Goal: Task Accomplishment & Management: Use online tool/utility

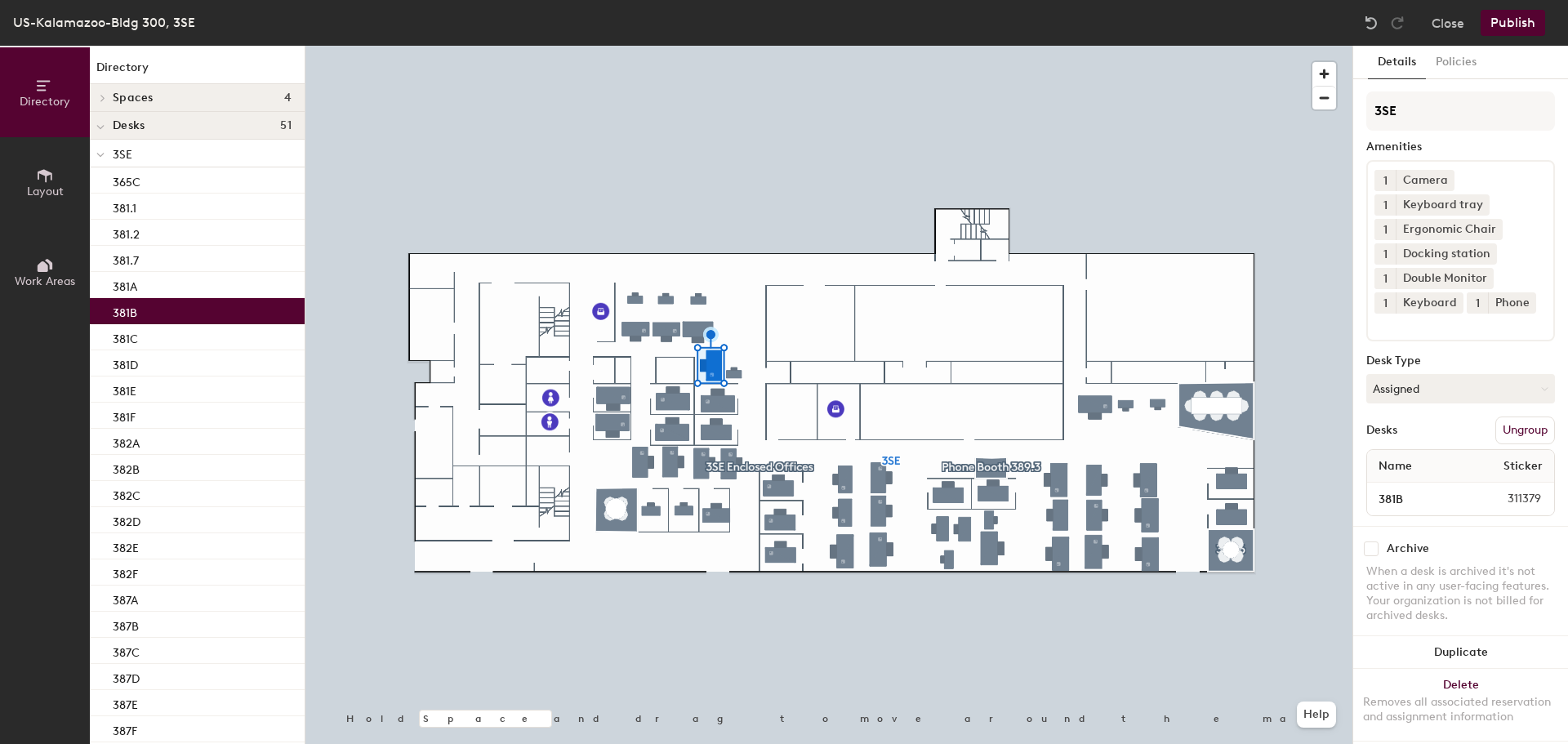
scroll to position [49, 0]
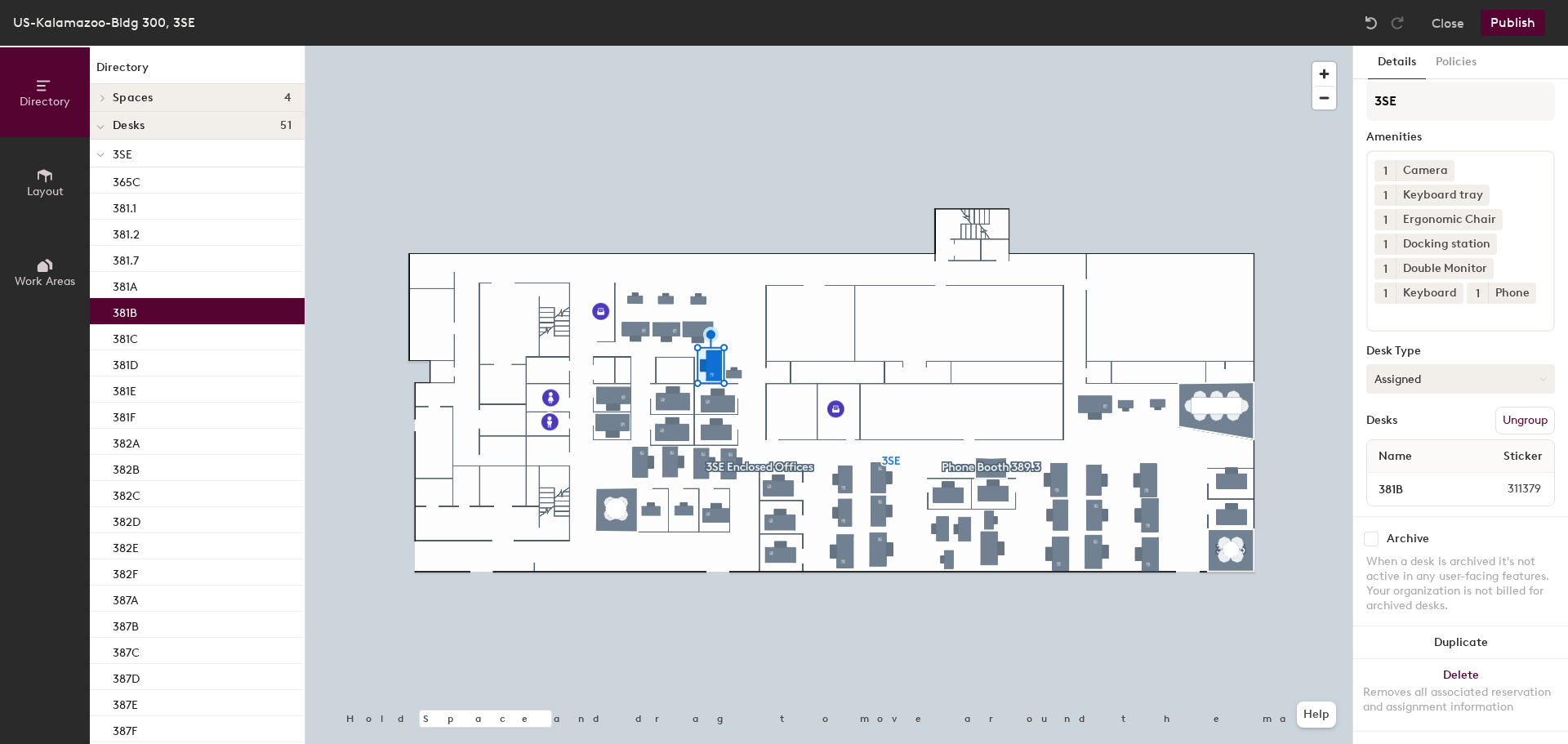
click at [1410, 368] on button "Assigned" at bounding box center [1461, 379] width 189 height 29
click at [1406, 467] on div "Hoteled" at bounding box center [1449, 479] width 163 height 25
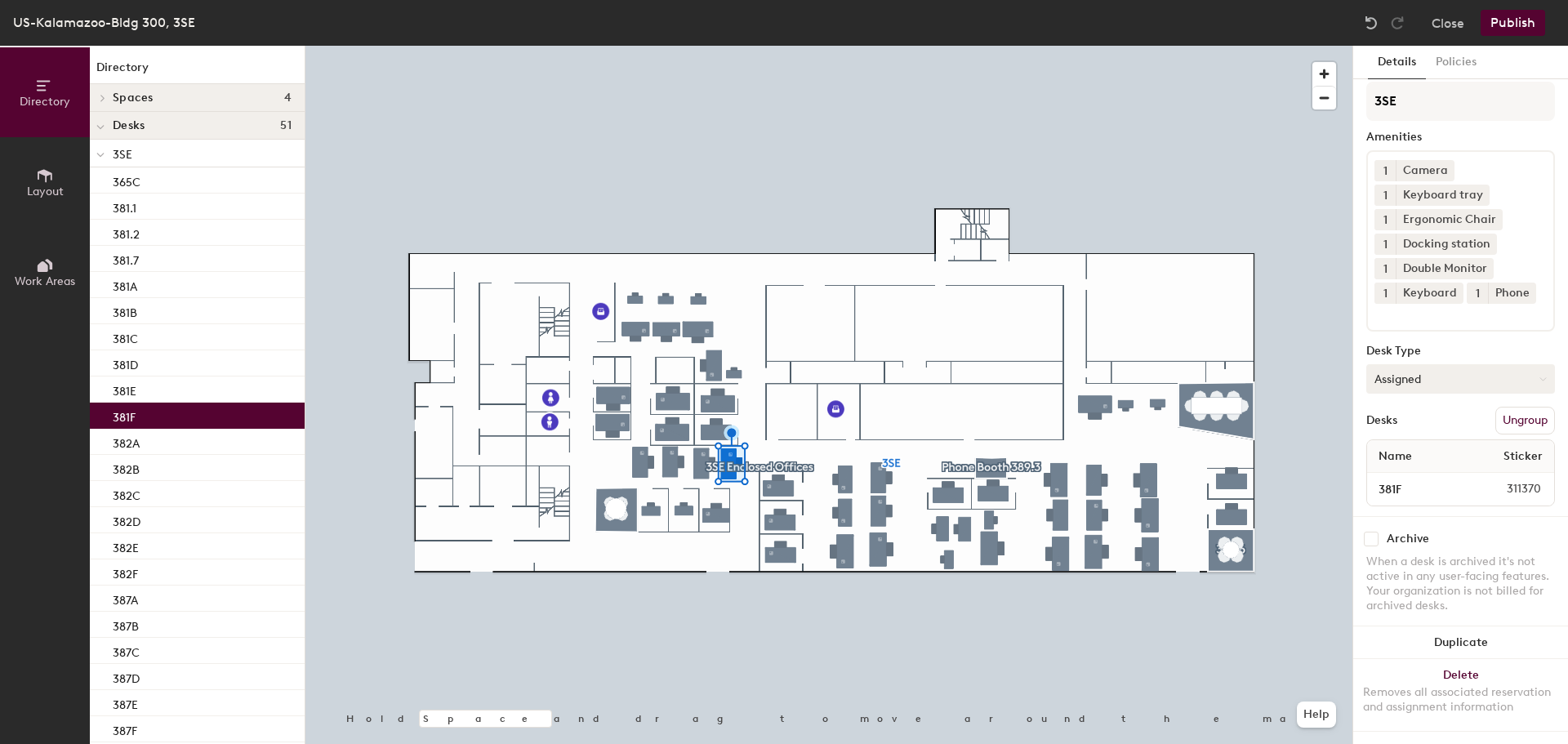
click at [1433, 367] on button "Assigned" at bounding box center [1461, 379] width 189 height 29
click at [1418, 467] on div "Hoteled" at bounding box center [1449, 479] width 163 height 25
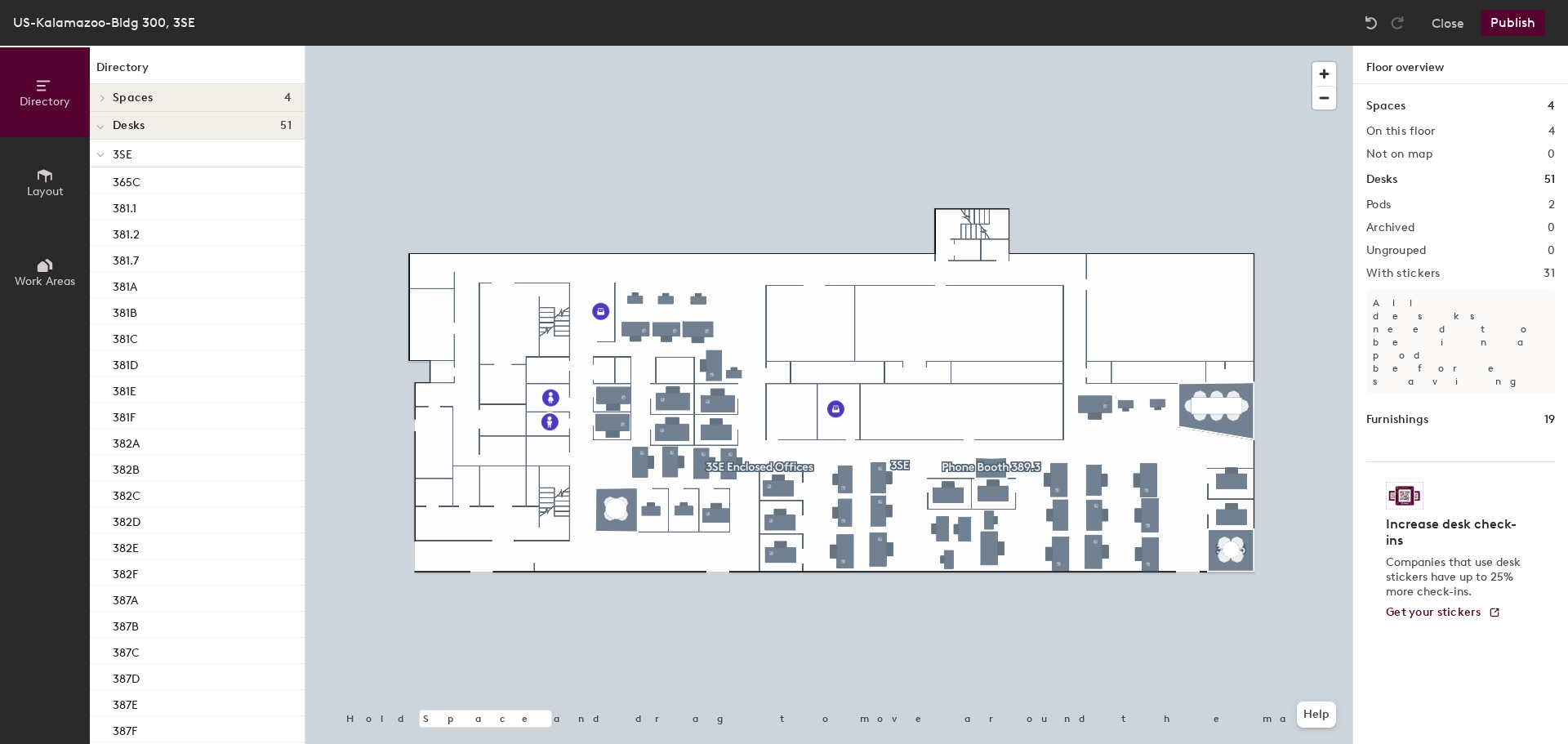
click at [1509, 25] on button "Publish" at bounding box center [1513, 22] width 64 height 26
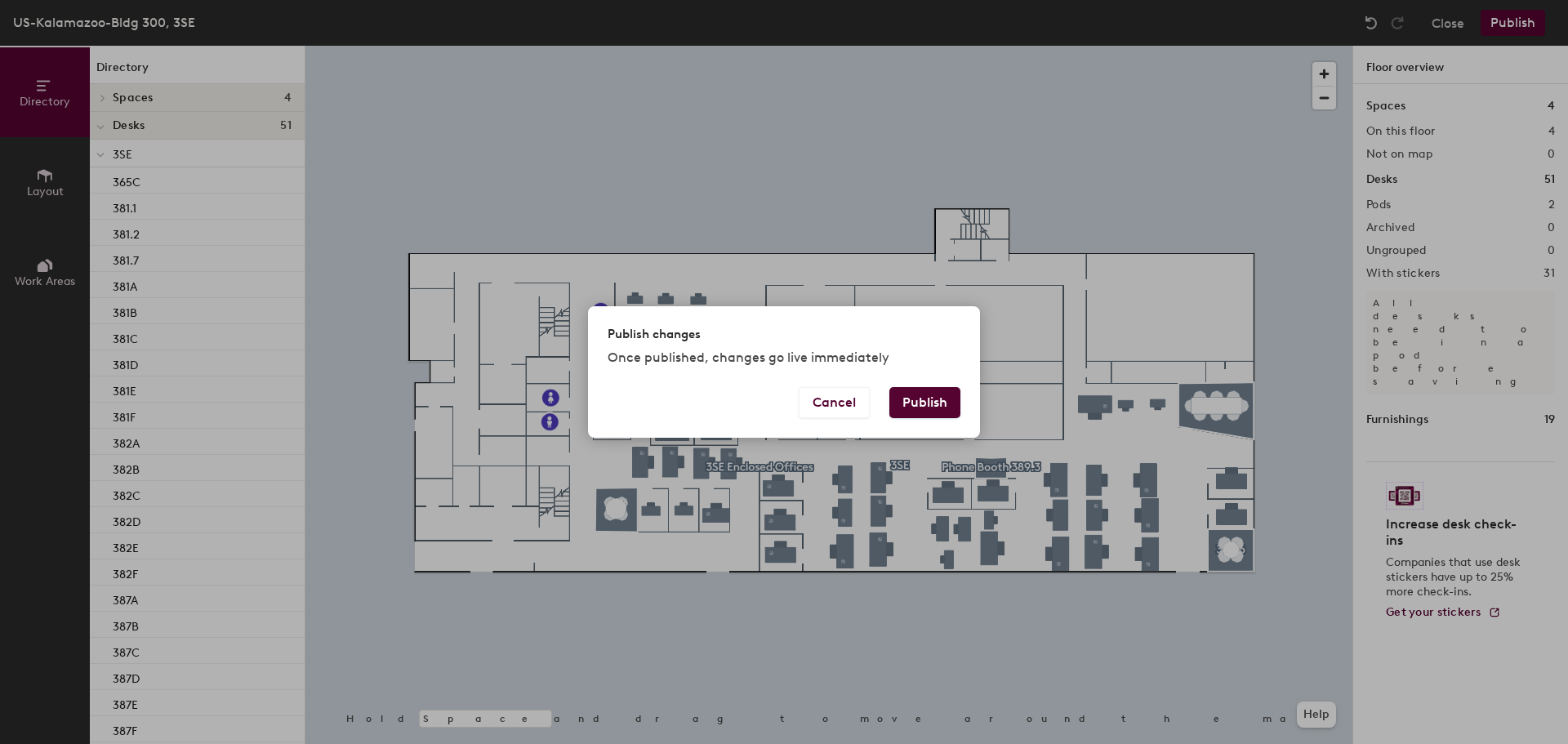
click at [930, 397] on button "Publish" at bounding box center [925, 402] width 71 height 31
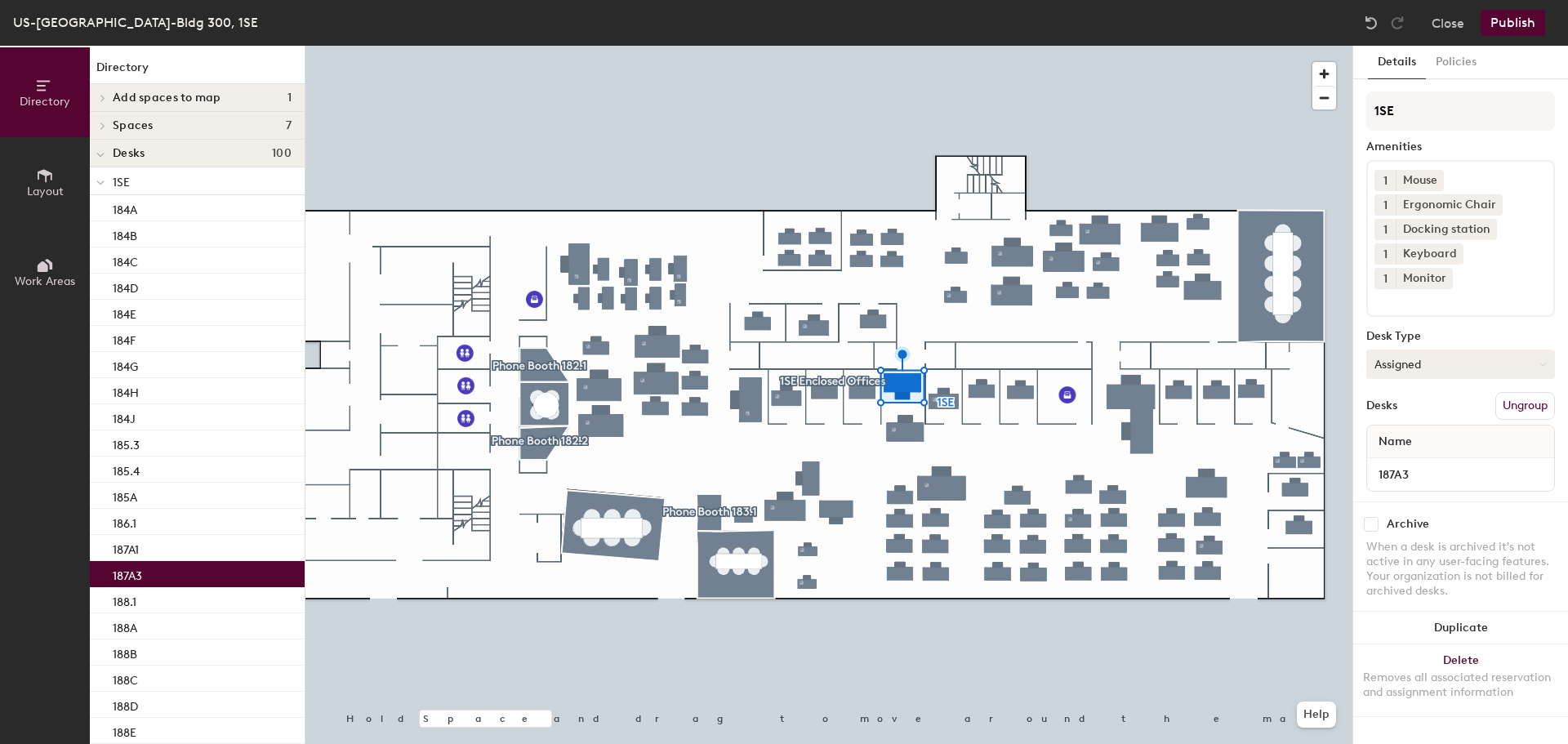
click at [1416, 350] on button "Assigned" at bounding box center [1461, 364] width 189 height 29
click at [1401, 451] on div "Hoteled" at bounding box center [1449, 463] width 163 height 25
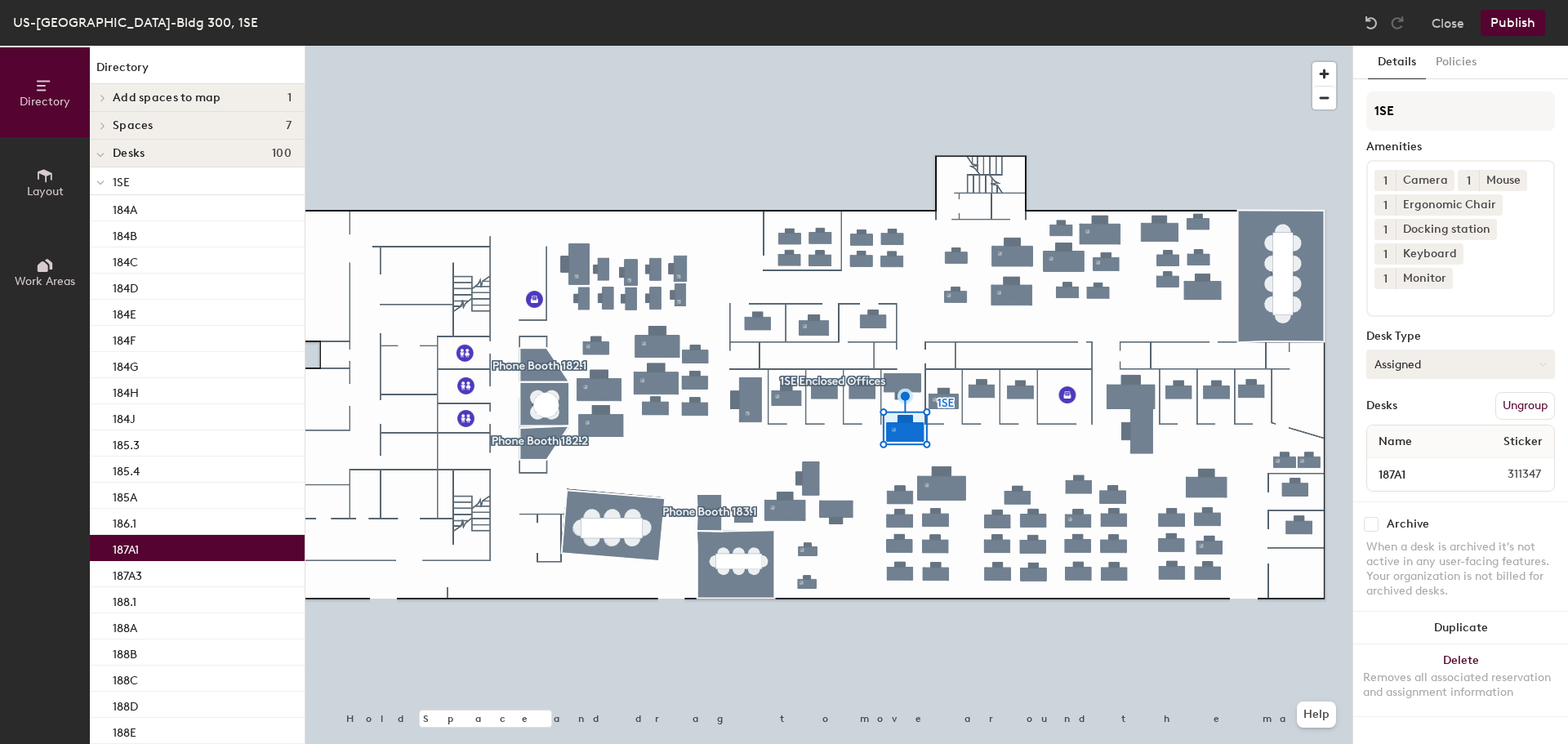
click at [1450, 350] on button "Assigned" at bounding box center [1461, 364] width 189 height 29
click at [1400, 451] on div "Hoteled" at bounding box center [1449, 463] width 163 height 25
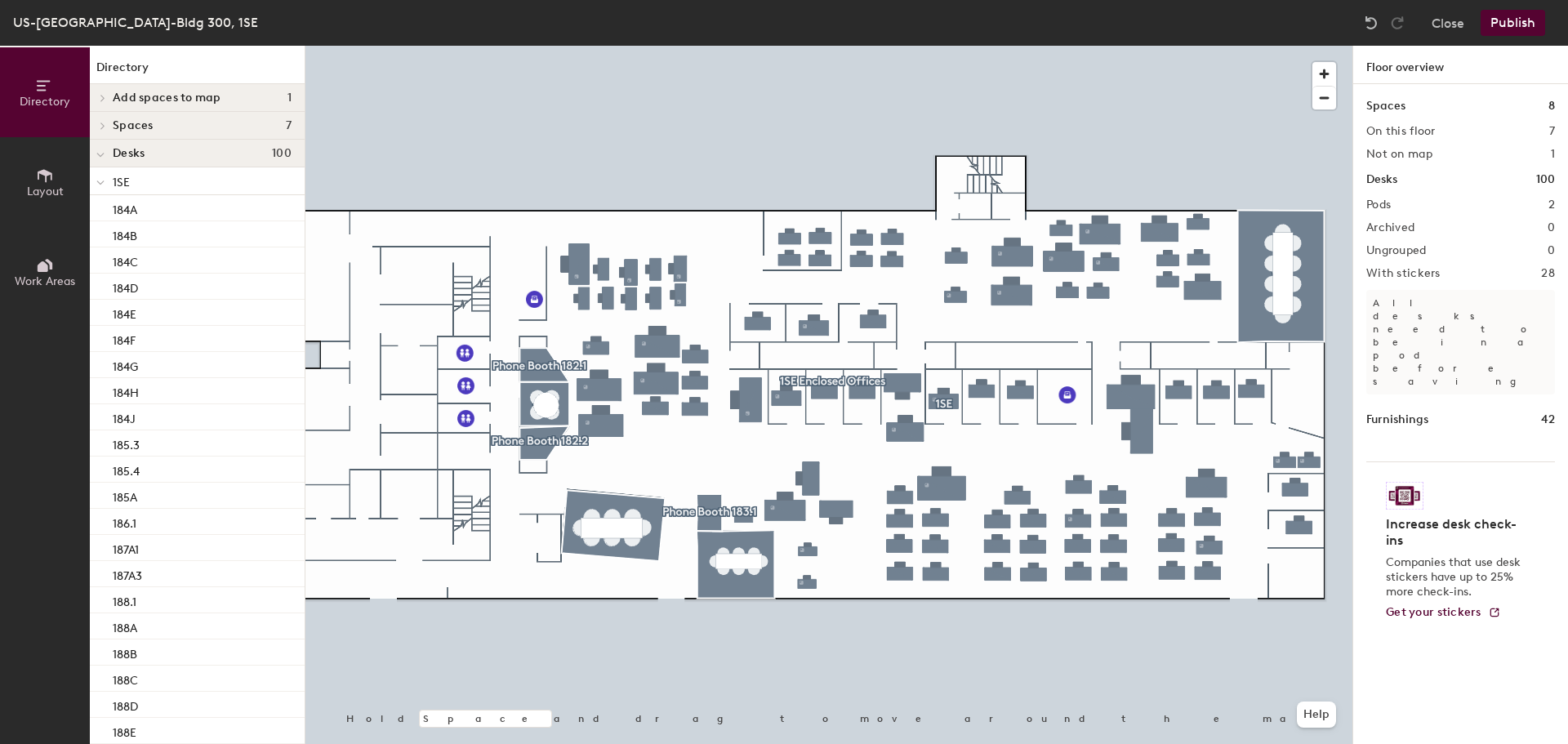
click at [1518, 17] on button "Publish" at bounding box center [1513, 22] width 64 height 26
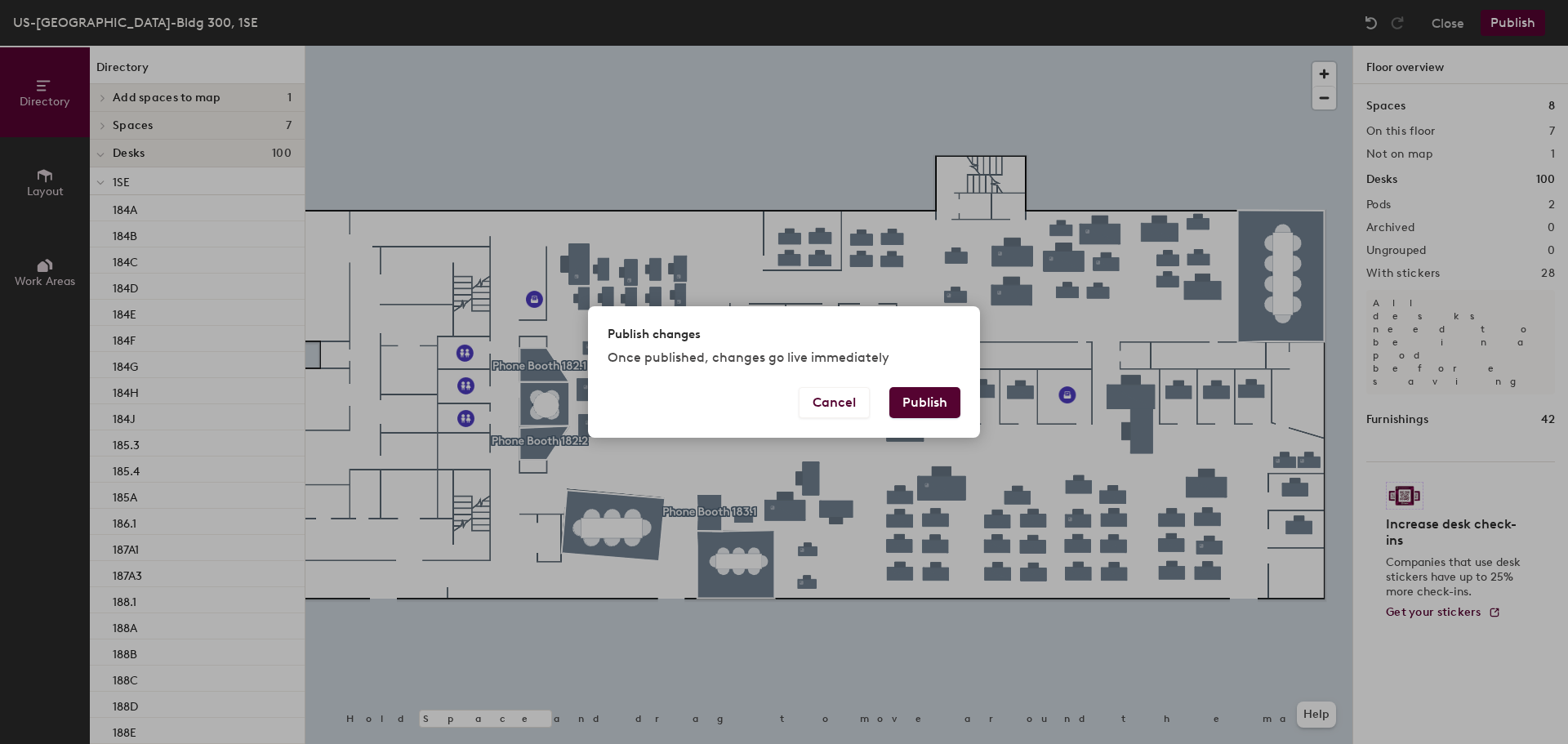
click at [928, 404] on button "Publish" at bounding box center [925, 402] width 71 height 31
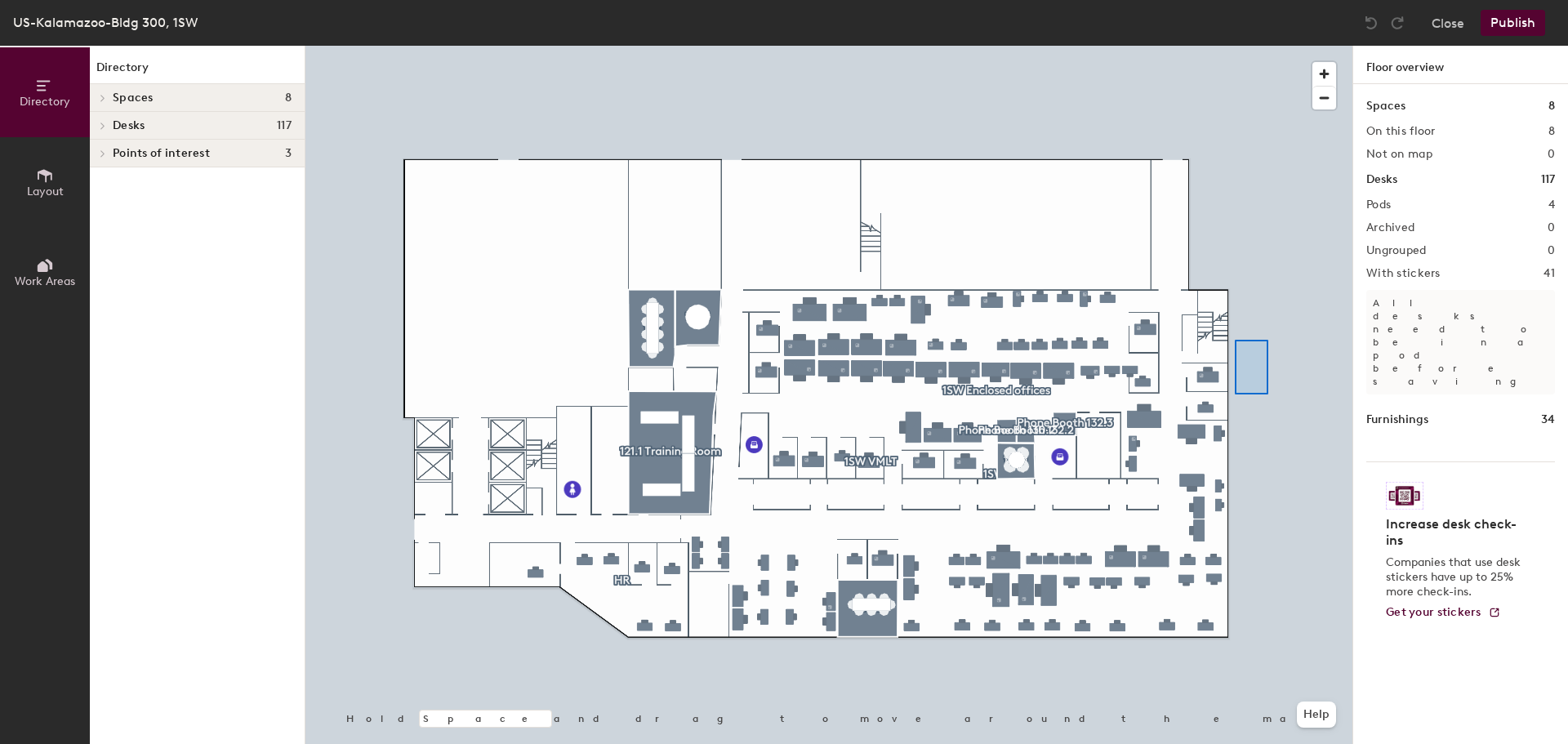
click at [1235, 46] on div at bounding box center [829, 46] width 1047 height 0
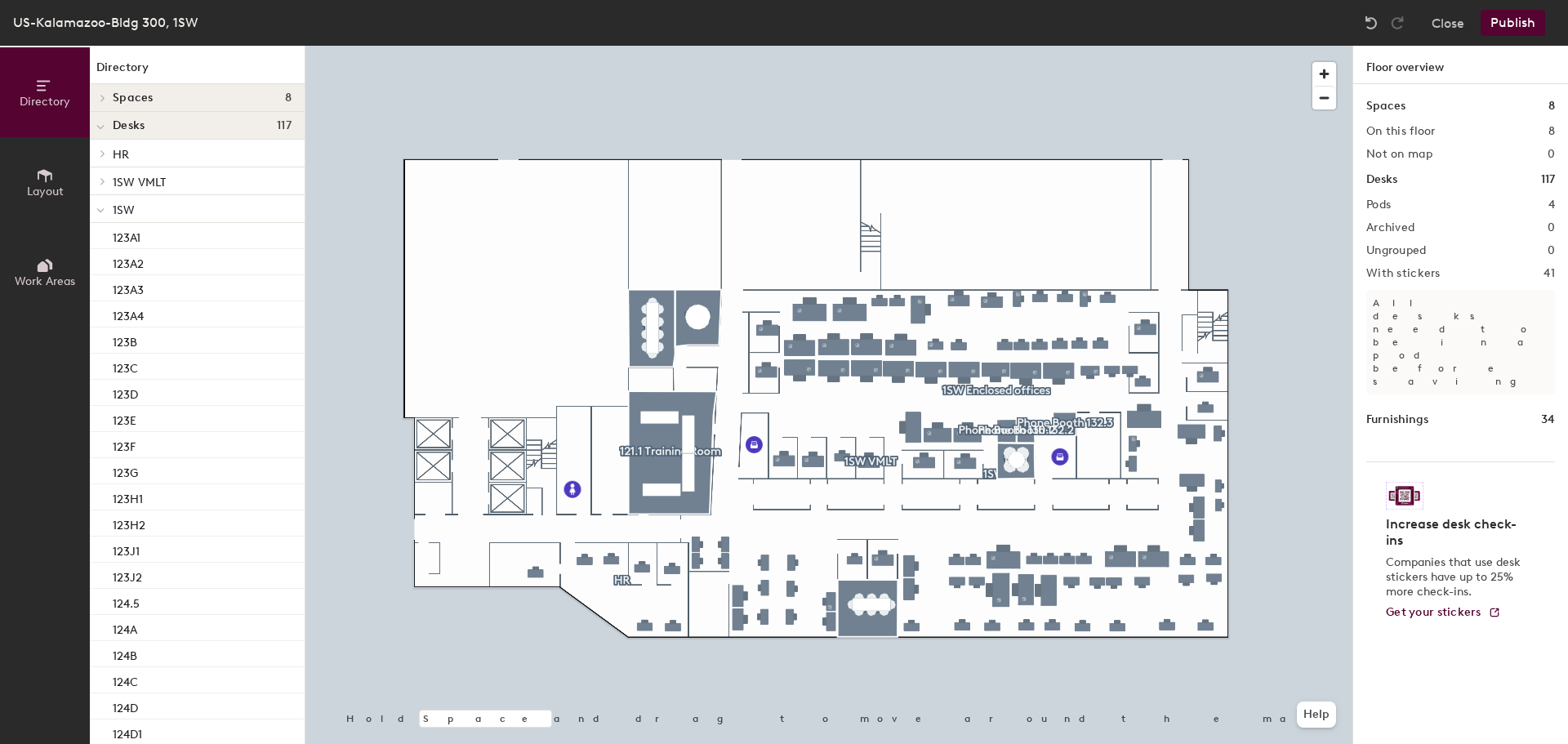
click at [694, 46] on div at bounding box center [829, 46] width 1047 height 0
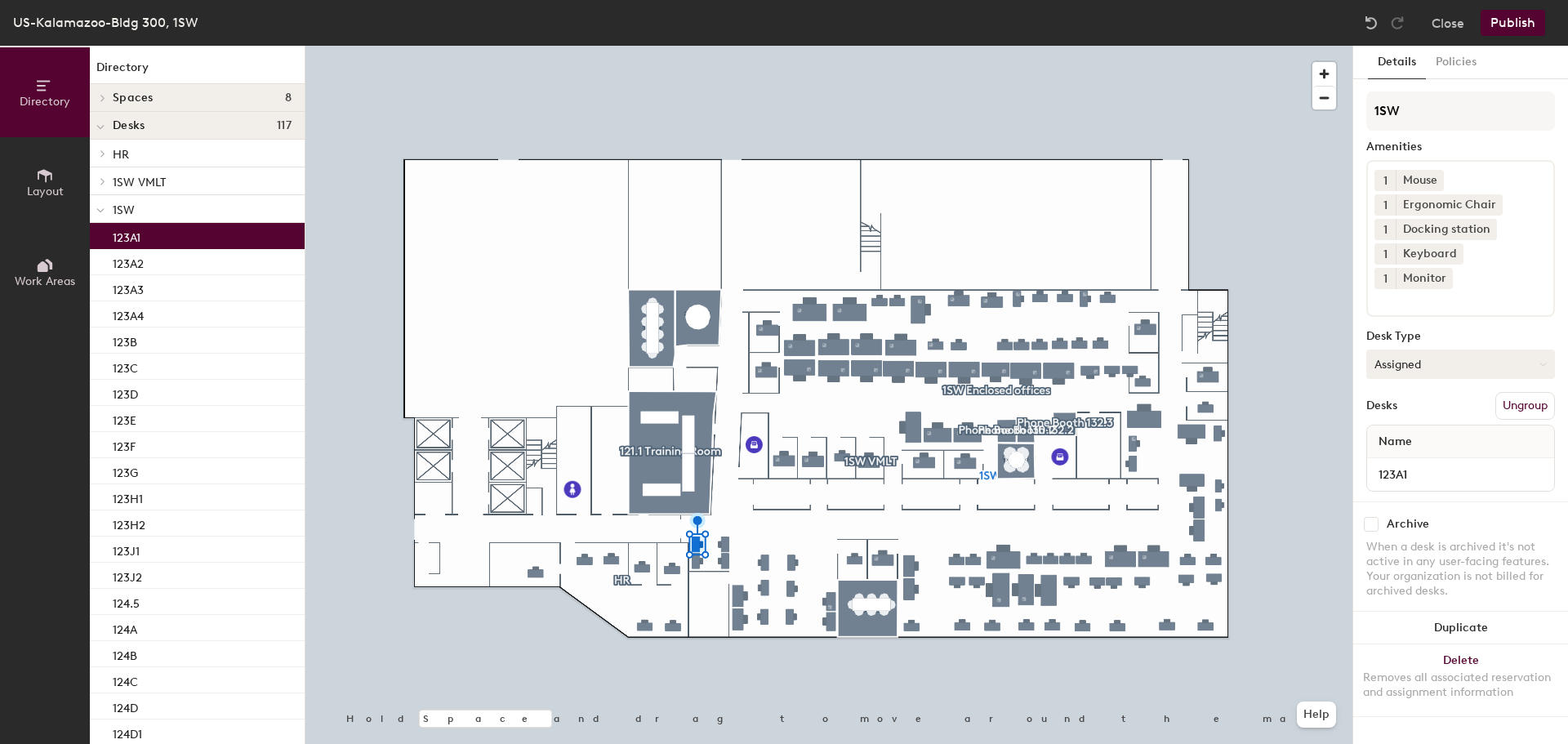
click at [1399, 350] on button "Assigned" at bounding box center [1461, 364] width 189 height 29
click at [1393, 451] on div "Hoteled" at bounding box center [1449, 463] width 163 height 25
click at [1309, 46] on div at bounding box center [829, 46] width 1047 height 0
click at [1387, 350] on button "Assigned" at bounding box center [1461, 364] width 189 height 29
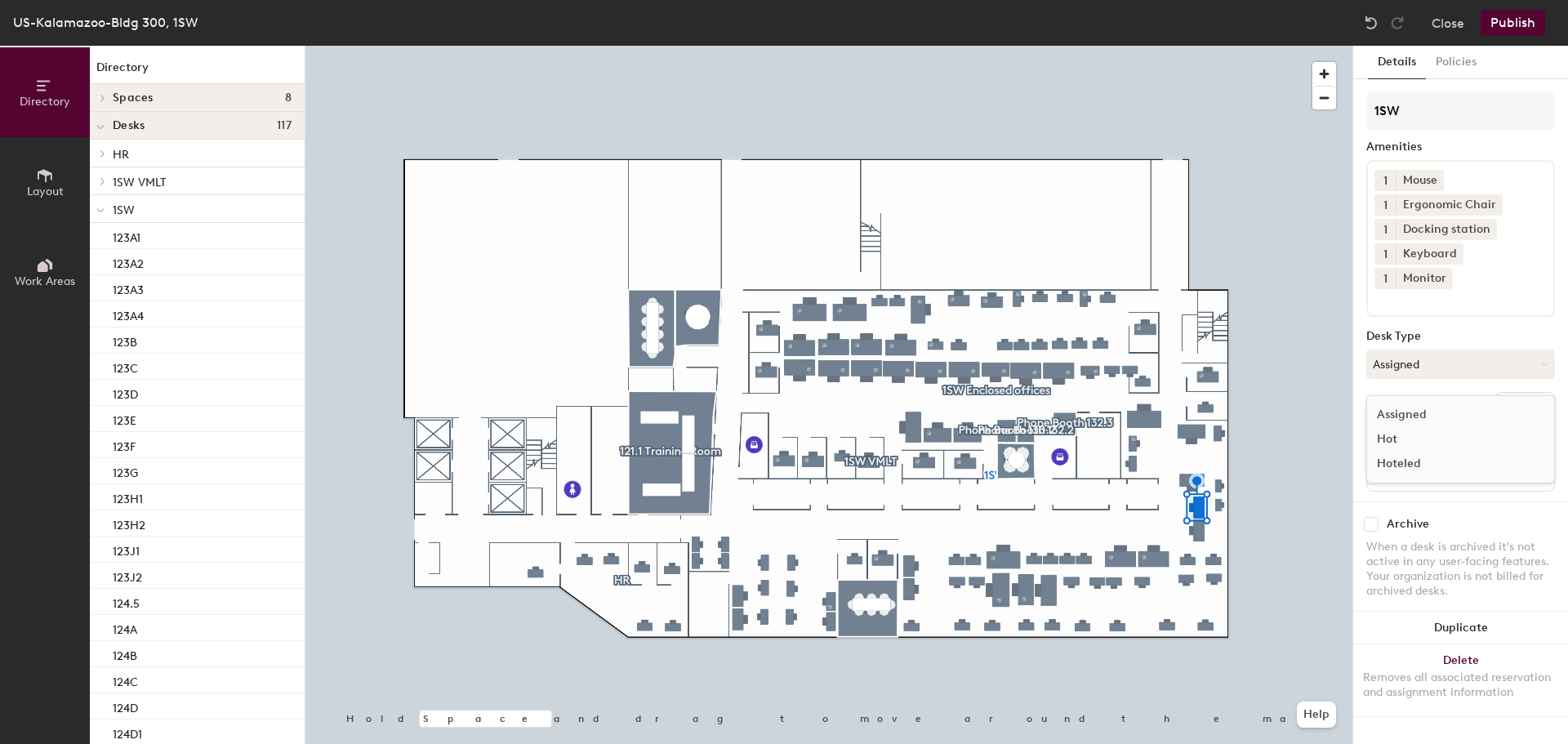
click at [1390, 451] on div "Hoteled" at bounding box center [1449, 463] width 163 height 25
click at [1503, 21] on button "Publish" at bounding box center [1513, 22] width 64 height 26
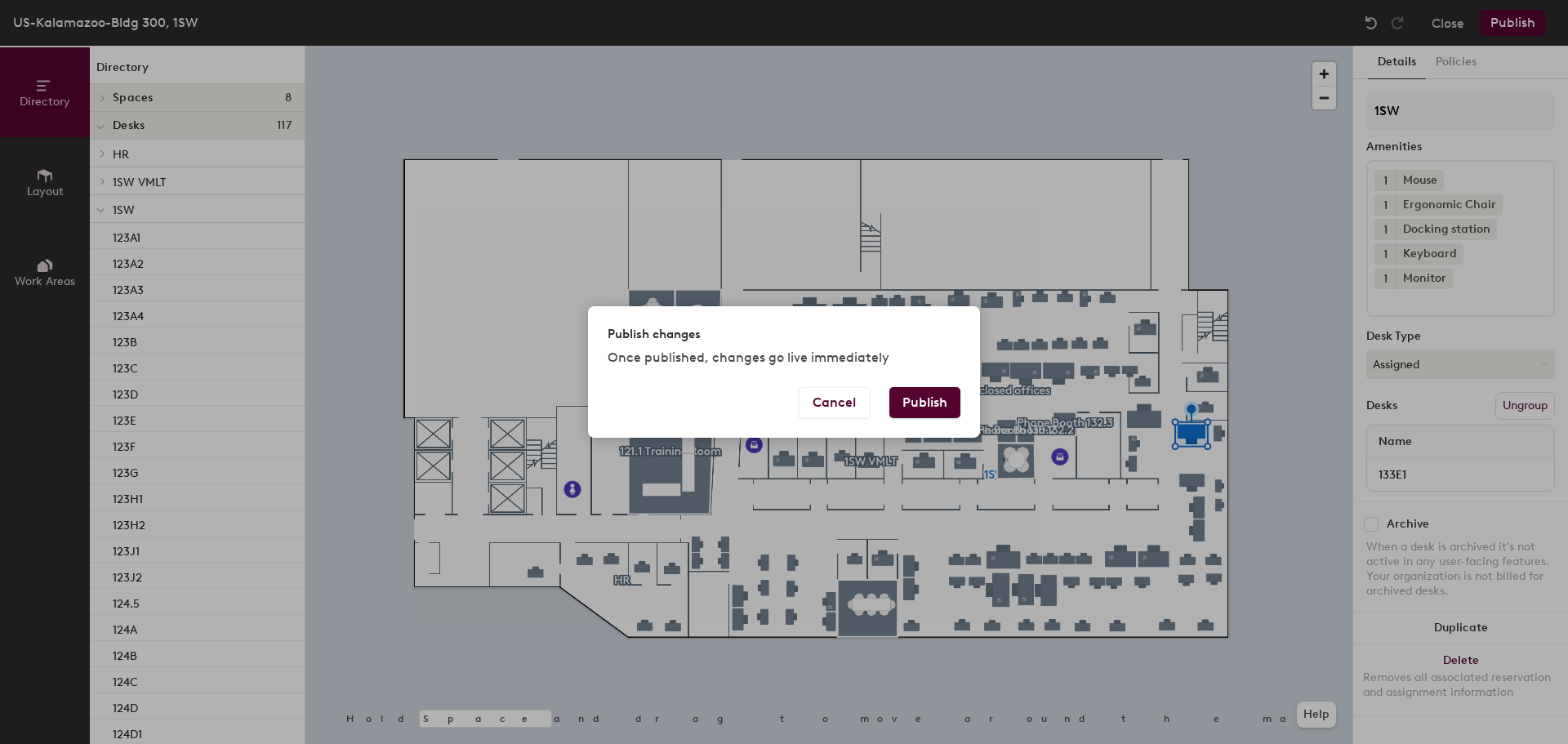
click at [922, 399] on button "Publish" at bounding box center [925, 402] width 71 height 31
